Goal: Task Accomplishment & Management: Complete application form

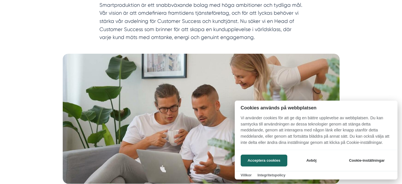
scroll to position [72, 0]
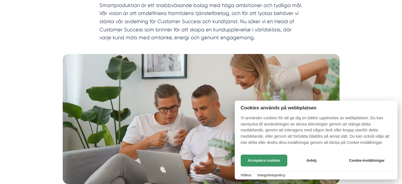
click at [264, 159] on button "Acceptera cookies" at bounding box center [264, 160] width 47 height 12
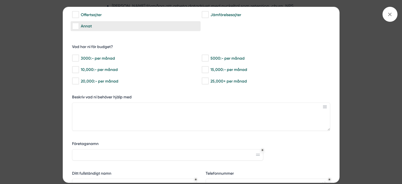
scroll to position [0, 0]
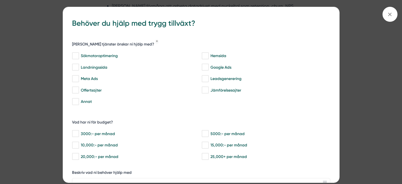
click at [344, 86] on div "bbc9b822-b2c6-488a-ab3e-9a2d59e49c7c Behöver du hjälp med trygg tillväxt? [PERS…" at bounding box center [201, 92] width 402 height 184
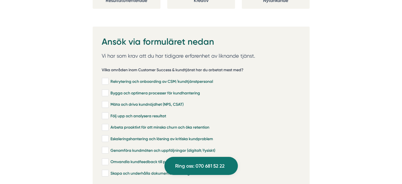
scroll to position [1137, 0]
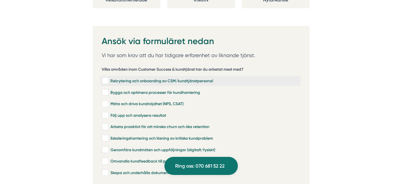
click at [105, 78] on input "Rekrytering och onboarding av CSM/kundtjänstpersonal" at bounding box center [105, 81] width 6 height 6
checkbox input "true"
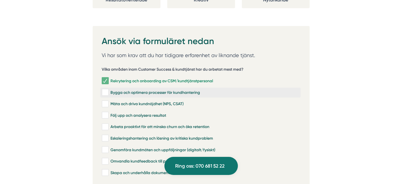
click at [105, 89] on input "Bygga och optimera processer för kundhantering" at bounding box center [105, 92] width 6 height 6
checkbox input "true"
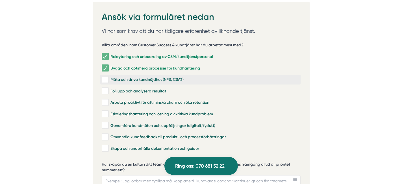
scroll to position [1161, 0]
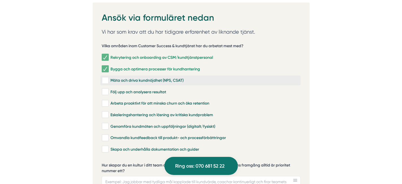
click at [106, 78] on input "Mäta och driva kundnöjdhet (NPS, CSAT)" at bounding box center [105, 81] width 6 height 6
checkbox input "true"
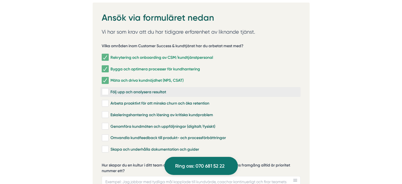
click at [106, 89] on input "Följ upp och analysera resultat" at bounding box center [105, 92] width 6 height 6
checkbox input "true"
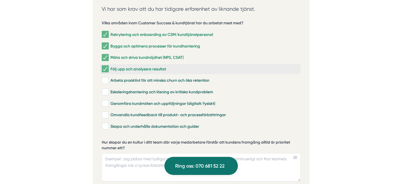
scroll to position [1181, 0]
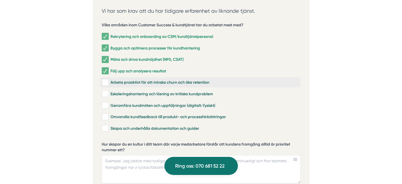
click at [106, 80] on input "Arbeta proaktivt för att minska churn och öka retention" at bounding box center [105, 83] width 6 height 6
checkbox input "true"
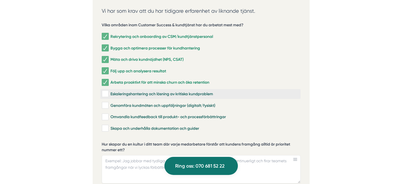
click at [106, 91] on input "Eskaleringshantering och lösning av kritiska kundproblem" at bounding box center [105, 94] width 6 height 6
checkbox input "true"
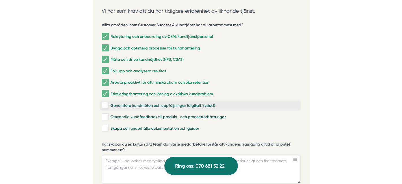
click at [104, 102] on input "Genomföra kundmöten och uppföljningar (digitalt/fysiskt)" at bounding box center [105, 105] width 6 height 6
checkbox input "true"
click at [104, 114] on input "Omvandla kundfeedback till produkt- och processförbättringar" at bounding box center [105, 117] width 6 height 6
checkbox input "true"
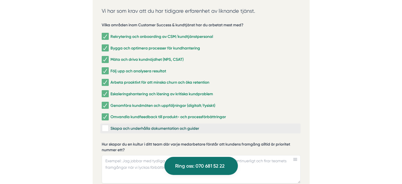
click at [105, 125] on input "Skapa och underhålla dokumentation och guider" at bounding box center [105, 128] width 6 height 6
checkbox input "true"
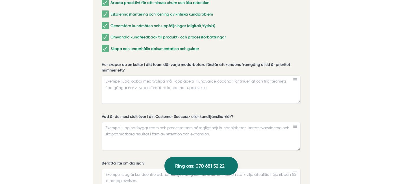
scroll to position [1247, 0]
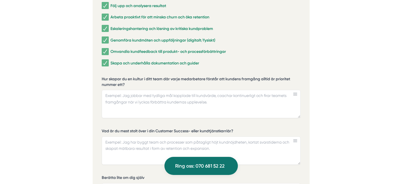
drag, startPoint x: 129, startPoint y: 77, endPoint x: 94, endPoint y: 73, distance: 35.3
click at [94, 73] on div "Ansök via formuläret nedan Vi har som krav att du har tidigare erfarenhet av li…" at bounding box center [201, 133] width 217 height 434
drag, startPoint x: 103, startPoint y: 71, endPoint x: 120, endPoint y: 80, distance: 19.6
click at [120, 80] on label "Hur skapar du en kultur i ditt team där varje medarbetare förstår att kundens f…" at bounding box center [201, 82] width 199 height 12
click at [120, 90] on textarea "Hur skapar du en kultur i ditt team där varje medarbetare förstår att kundens f…" at bounding box center [201, 104] width 199 height 28
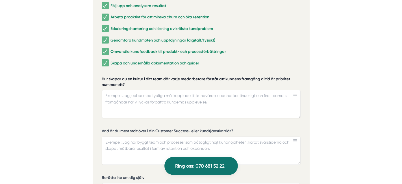
click at [116, 76] on label "Hur skapar du en kultur i ditt team där varje medarbetare förstår att kundens f…" at bounding box center [201, 82] width 199 height 12
click at [116, 90] on textarea "Hur skapar du en kultur i ditt team där varje medarbetare förstår att kundens f…" at bounding box center [201, 104] width 199 height 28
click at [116, 76] on label "Hur skapar du en kultur i ditt team där varje medarbetare förstår att kundens f…" at bounding box center [201, 82] width 199 height 12
click at [116, 90] on textarea "Hur skapar du en kultur i ditt team där varje medarbetare förstår att kundens f…" at bounding box center [201, 104] width 199 height 28
click at [116, 76] on label "Hur skapar du en kultur i ditt team där varje medarbetare förstår att kundens f…" at bounding box center [201, 82] width 199 height 12
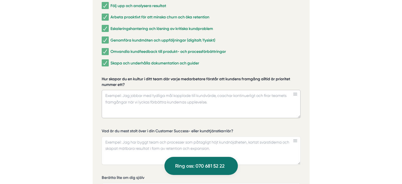
click at [116, 90] on textarea "Hur skapar du en kultur i ditt team där varje medarbetare förstår att kundens f…" at bounding box center [201, 104] width 199 height 28
click at [130, 90] on textarea "Hur skapar du en kultur i ditt team där varje medarbetare förstår att kundens f…" at bounding box center [201, 104] width 199 height 28
paste textarea "För att skapa en kultur där varje medarbetare förstår att kundens framgång allt…"
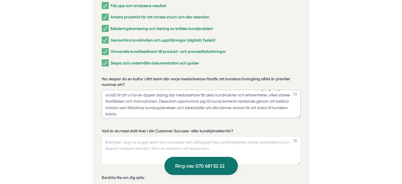
scroll to position [0, 0]
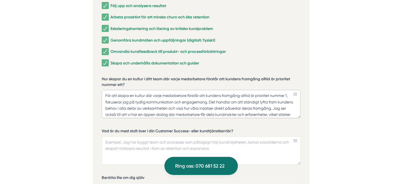
click at [289, 90] on textarea "För att skapa en kultur där varje medarbetare förstår att kundens framgång allt…" at bounding box center [201, 104] width 199 height 28
click at [117, 102] on textarea "För att skapa en kultur där varje medarbetare förstår att kundens framgång allt…" at bounding box center [201, 104] width 199 height 28
click at [196, 102] on textarea "För att skapa en kultur där varje medarbetare förstår att kundens framgång allt…" at bounding box center [201, 104] width 199 height 28
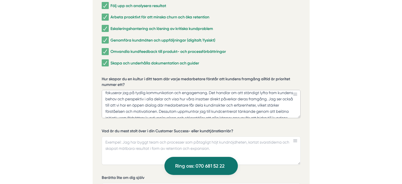
scroll to position [10, 0]
click at [269, 91] on textarea "För att skapa en kultur där varje medarbetare förstår att kundens framgång allt…" at bounding box center [201, 104] width 199 height 28
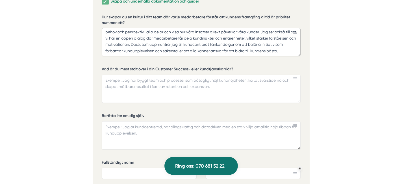
scroll to position [1309, 0]
type textarea "För att skapa en kultur där varje medarbetare förstår att kundens framgång allt…"
click at [138, 78] on textarea "Vad är du mest stolt över i din Customer Success- eller kundtjänstkarriär?" at bounding box center [201, 88] width 199 height 28
drag, startPoint x: 232, startPoint y: 61, endPoint x: 197, endPoint y: 62, distance: 35.3
click at [195, 66] on label "Vad är du mest stolt över i din Customer Success- eller kundtjänstkarriär?" at bounding box center [201, 69] width 199 height 7
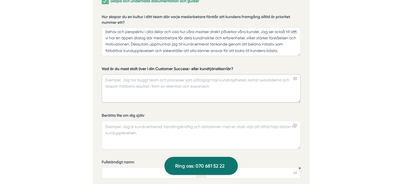
click at [195, 74] on textarea "Vad är du mest stolt över i din Customer Success- eller kundtjänstkarriär?" at bounding box center [201, 88] width 199 height 28
paste textarea "Jag är mest stolt över att ha byggt och lett ett högpresterande team på 20 meda…"
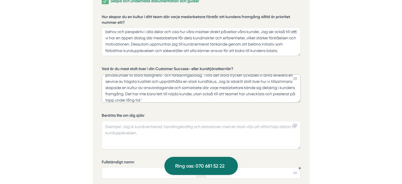
scroll to position [0, 0]
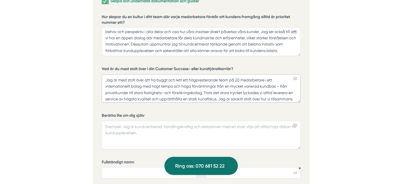
drag, startPoint x: 131, startPoint y: 80, endPoint x: 89, endPoint y: 79, distance: 41.8
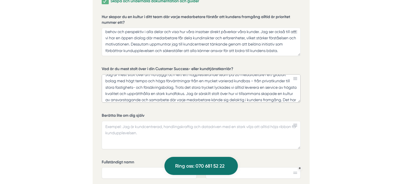
click at [261, 79] on textarea "Jag är mest stolt över att ha byggt och lett ett högpresterande team på 20 meda…" at bounding box center [201, 88] width 199 height 28
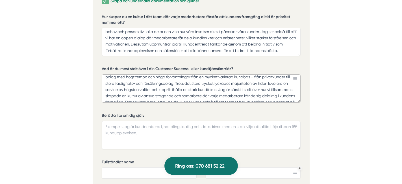
scroll to position [10, 0]
click at [152, 81] on textarea "Jag är mest stolt över att ha byggt och lett ett högpresterande team på 20 meda…" at bounding box center [201, 88] width 199 height 28
click at [183, 81] on textarea "Jag är mest stolt över att ha byggt och lett ett högpresterande team på 20 meda…" at bounding box center [201, 88] width 199 height 28
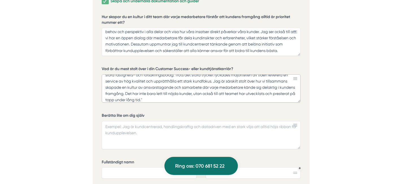
scroll to position [18, 0]
click at [155, 91] on textarea "Jag är mest stolt över att ha byggt och lett ett högpresterande team på 20 meda…" at bounding box center [201, 88] width 199 height 28
drag, startPoint x: 124, startPoint y: 86, endPoint x: 202, endPoint y: 77, distance: 78.5
click at [202, 77] on textarea "Jag är mest stolt över att ha byggt och lett ett högpresterande team på 20 meda…" at bounding box center [201, 88] width 199 height 28
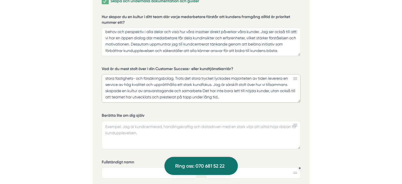
scroll to position [14, 0]
click at [229, 83] on textarea "Jag är mest stolt över att ha byggt och lett ett högpresterande team på 20 meda…" at bounding box center [201, 88] width 199 height 28
click at [222, 91] on textarea "Jag är mest stolt över att ha byggt och lett ett högpresterande team på 20 meda…" at bounding box center [201, 88] width 199 height 28
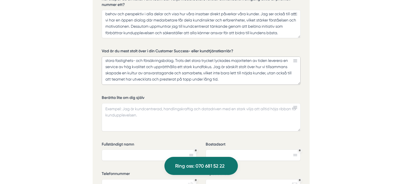
type textarea "Jag är mest stolt över att ha byggt och lett ett högpresterande team på 20 meda…"
click at [135, 103] on textarea "Berätta lite om dig själv" at bounding box center [201, 117] width 199 height 28
paste textarea "Jag är en driven och ansvarstagande person med ett starkt fokus på att hitta lö…"
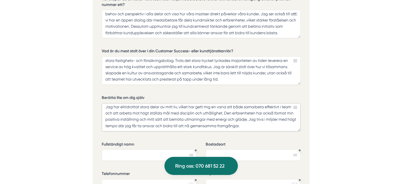
scroll to position [1351, 0]
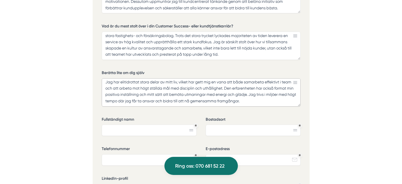
type textarea "Jag är en driven och ansvarstagande person med ett starkt fokus på att hitta lö…"
click at [161, 124] on input "Fullständigt namn" at bounding box center [149, 129] width 95 height 11
type input "[PERSON_NAME]"
type input "[GEOGRAPHIC_DATA]"
type input "0793137134"
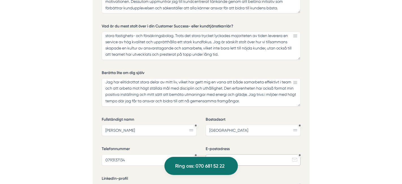
type input "[EMAIL_ADDRESS][DOMAIN_NAME]"
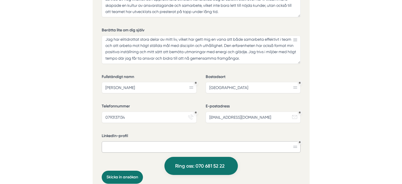
click at [158, 144] on input "LinkedIn-profil" at bounding box center [201, 146] width 199 height 11
paste input "[URL][DOMAIN_NAME]"
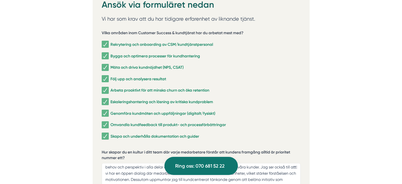
scroll to position [1173, 0]
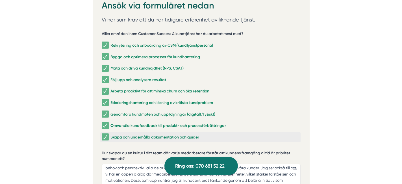
type input "[URL][DOMAIN_NAME]"
click at [106, 134] on input "Skapa och underhålla dokumentation och guider" at bounding box center [105, 137] width 6 height 6
checkbox input "false"
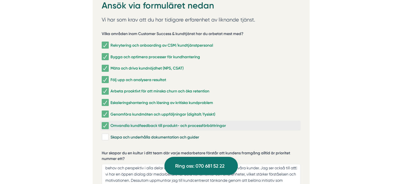
click at [106, 123] on input "Omvandla kundfeedback till produkt- och processförbättringar" at bounding box center [105, 126] width 6 height 6
checkbox input "false"
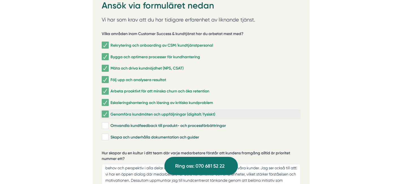
click at [106, 111] on label "Genomföra kundmöten och uppföljningar (digitalt/fysiskt)" at bounding box center [200, 114] width 200 height 10
click at [106, 111] on input "Genomföra kundmöten och uppföljningar (digitalt/fysiskt)" at bounding box center [105, 114] width 6 height 6
checkbox input "false"
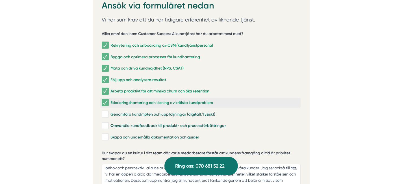
click at [104, 100] on input "Eskaleringshantering och lösning av kritiska kundproblem" at bounding box center [105, 103] width 6 height 6
checkbox input "false"
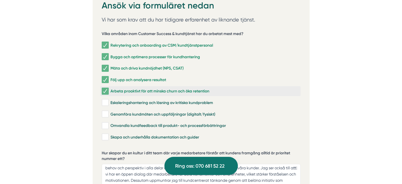
click at [104, 88] on input "Arbeta proaktivt för att minska churn och öka retention" at bounding box center [105, 91] width 6 height 6
checkbox input "false"
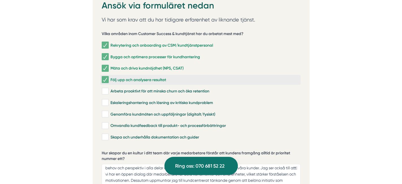
click at [104, 77] on input "Följ upp och analysera resultat" at bounding box center [105, 80] width 6 height 6
checkbox input "false"
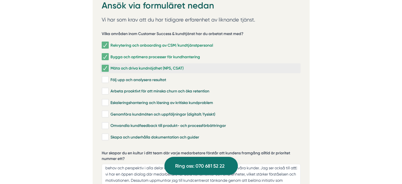
click at [106, 65] on input "Mäta och driva kundnöjdhet (NPS, CSAT)" at bounding box center [105, 68] width 6 height 6
checkbox input "false"
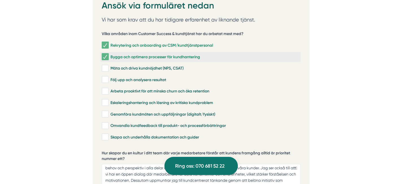
click at [106, 54] on input "Bygga och optimera processer för kundhantering" at bounding box center [105, 57] width 6 height 6
checkbox input "false"
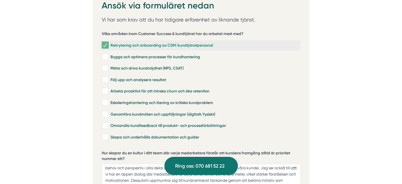
click at [104, 42] on input "Rekrytering och onboarding av CSM/kundtjänstpersonal" at bounding box center [105, 45] width 6 height 6
checkbox input "false"
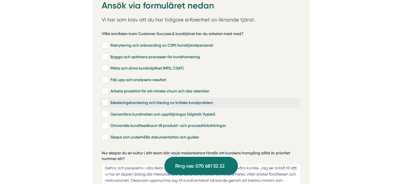
click at [106, 100] on input "Eskaleringshantering och lösning av kritiska kundproblem" at bounding box center [105, 103] width 6 height 6
checkbox input "true"
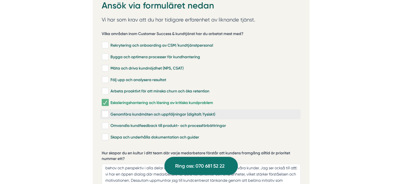
click at [105, 111] on input "Genomföra kundmöten och uppföljningar (digitalt/fysiskt)" at bounding box center [105, 114] width 6 height 6
checkbox input "true"
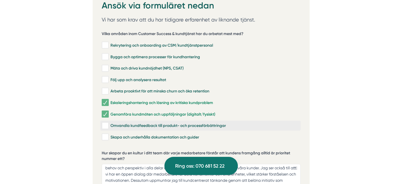
click at [105, 123] on input "Omvandla kundfeedback till produkt- och processförbättringar" at bounding box center [105, 126] width 6 height 6
checkbox input "true"
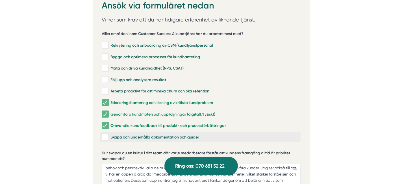
click at [105, 134] on input "Skapa och underhålla dokumentation och guider" at bounding box center [105, 137] width 6 height 6
checkbox input "true"
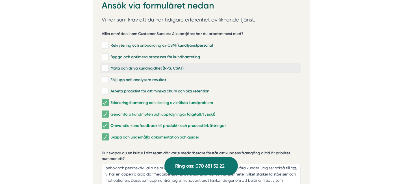
click at [106, 65] on input "Mäta och driva kundnöjdhet (NPS, CSAT)" at bounding box center [105, 68] width 6 height 6
checkbox input "true"
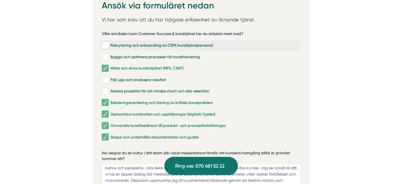
click at [108, 42] on input "Rekrytering och onboarding av CSM/kundtjänstpersonal" at bounding box center [105, 45] width 6 height 6
checkbox input "true"
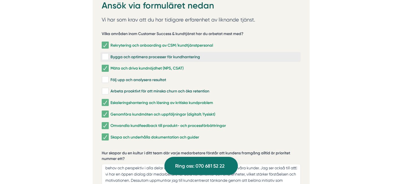
click at [104, 54] on input "Bygga och optimera processer för kundhantering" at bounding box center [105, 57] width 6 height 6
checkbox input "true"
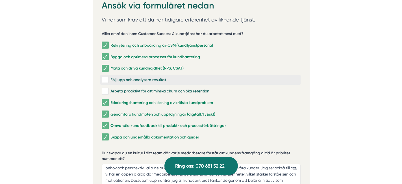
click at [107, 77] on input "Följ upp och analysera resultat" at bounding box center [105, 80] width 6 height 6
checkbox input "true"
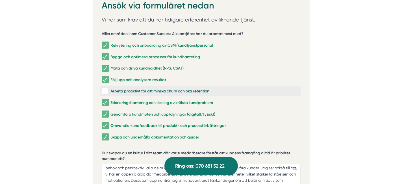
click at [104, 88] on input "Arbeta proaktivt för att minska churn och öka retention" at bounding box center [105, 91] width 6 height 6
checkbox input "true"
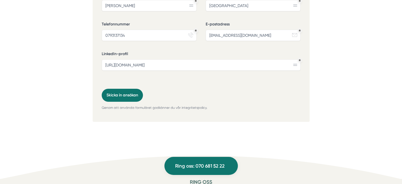
scroll to position [1472, 0]
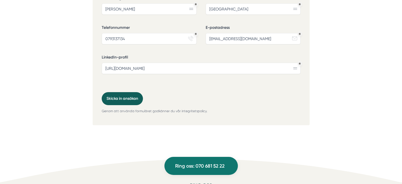
click at [134, 92] on button "Skicka in ansökan" at bounding box center [122, 98] width 41 height 13
